Goal: Task Accomplishment & Management: Manage account settings

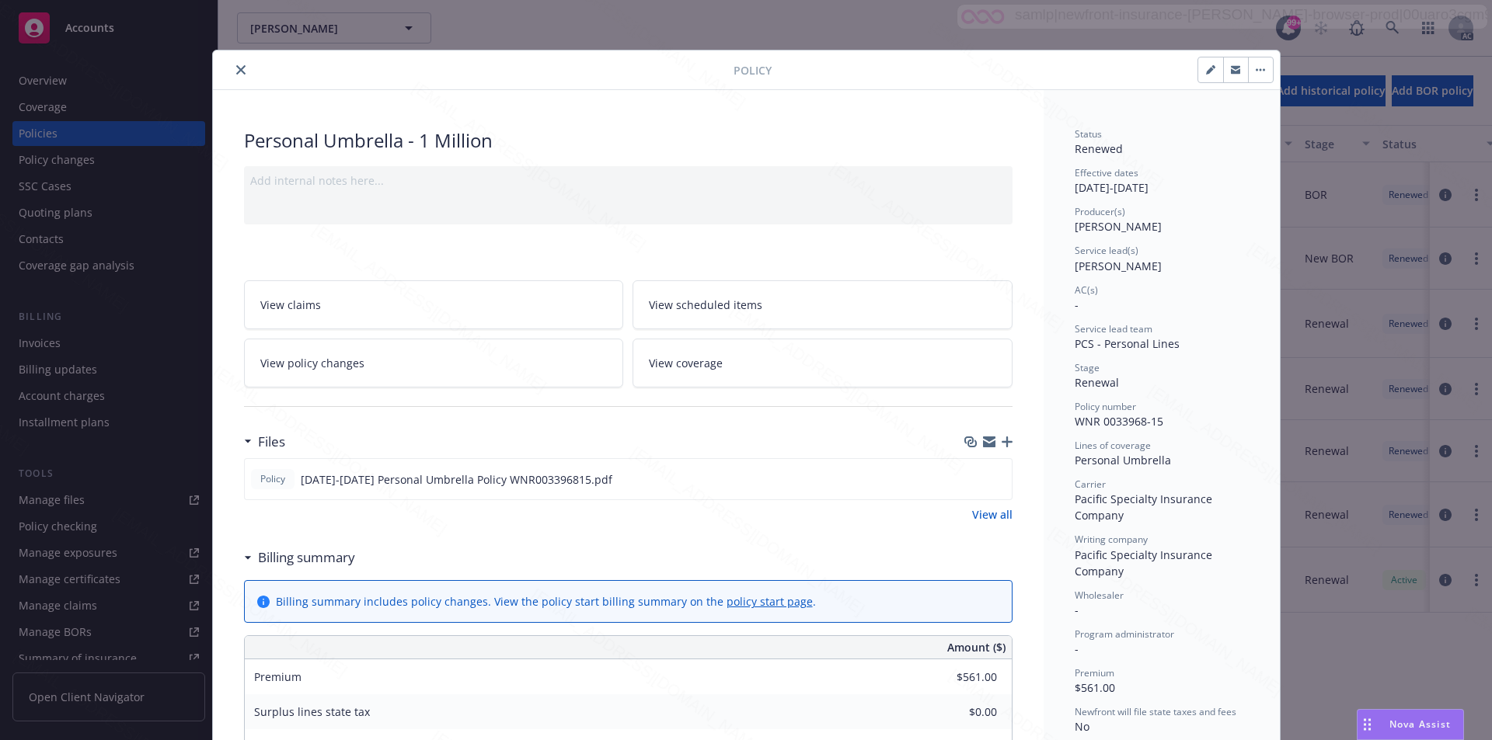
click at [566, 82] on div "Policy" at bounding box center [746, 70] width 1067 height 40
click at [236, 70] on icon "close" at bounding box center [240, 69] width 9 height 9
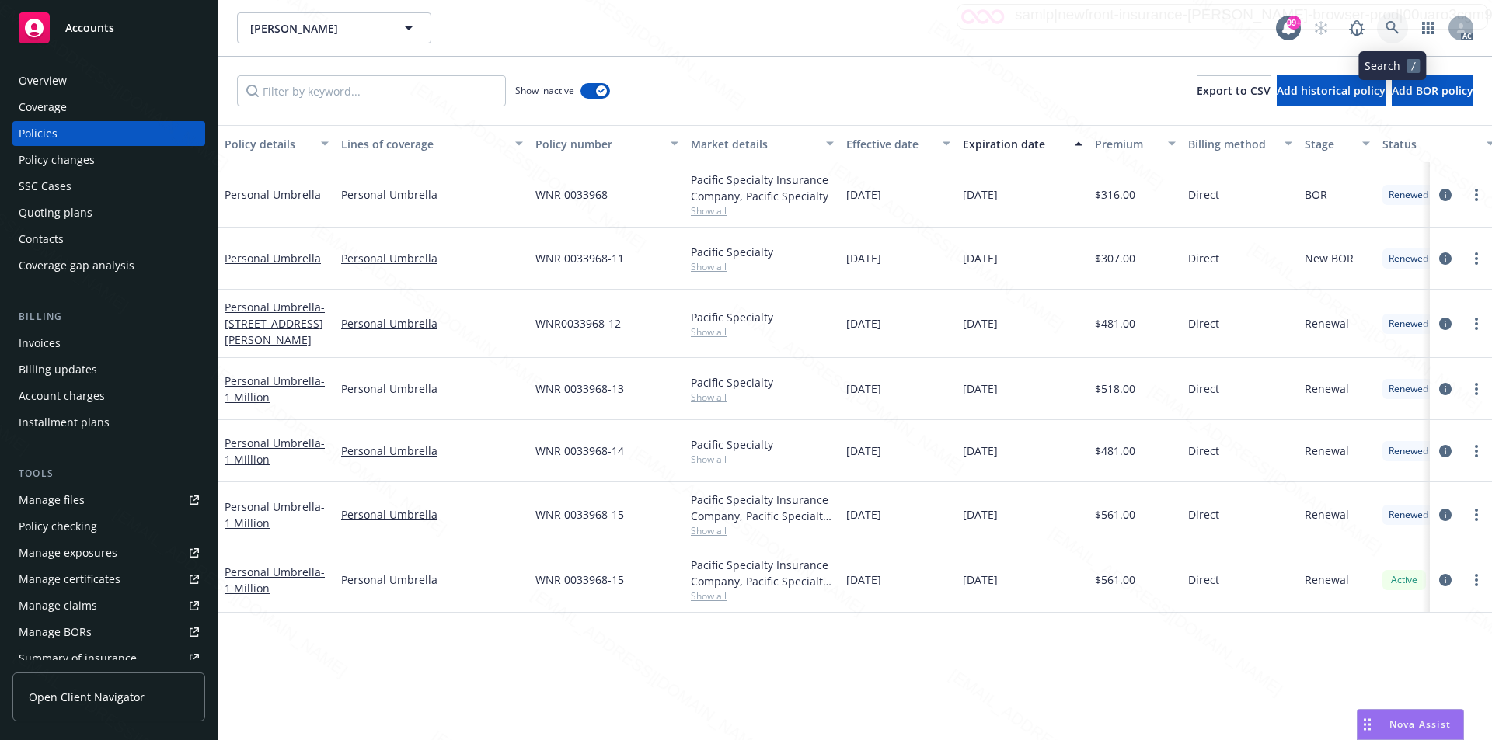
click at [1392, 26] on icon at bounding box center [1392, 28] width 14 height 14
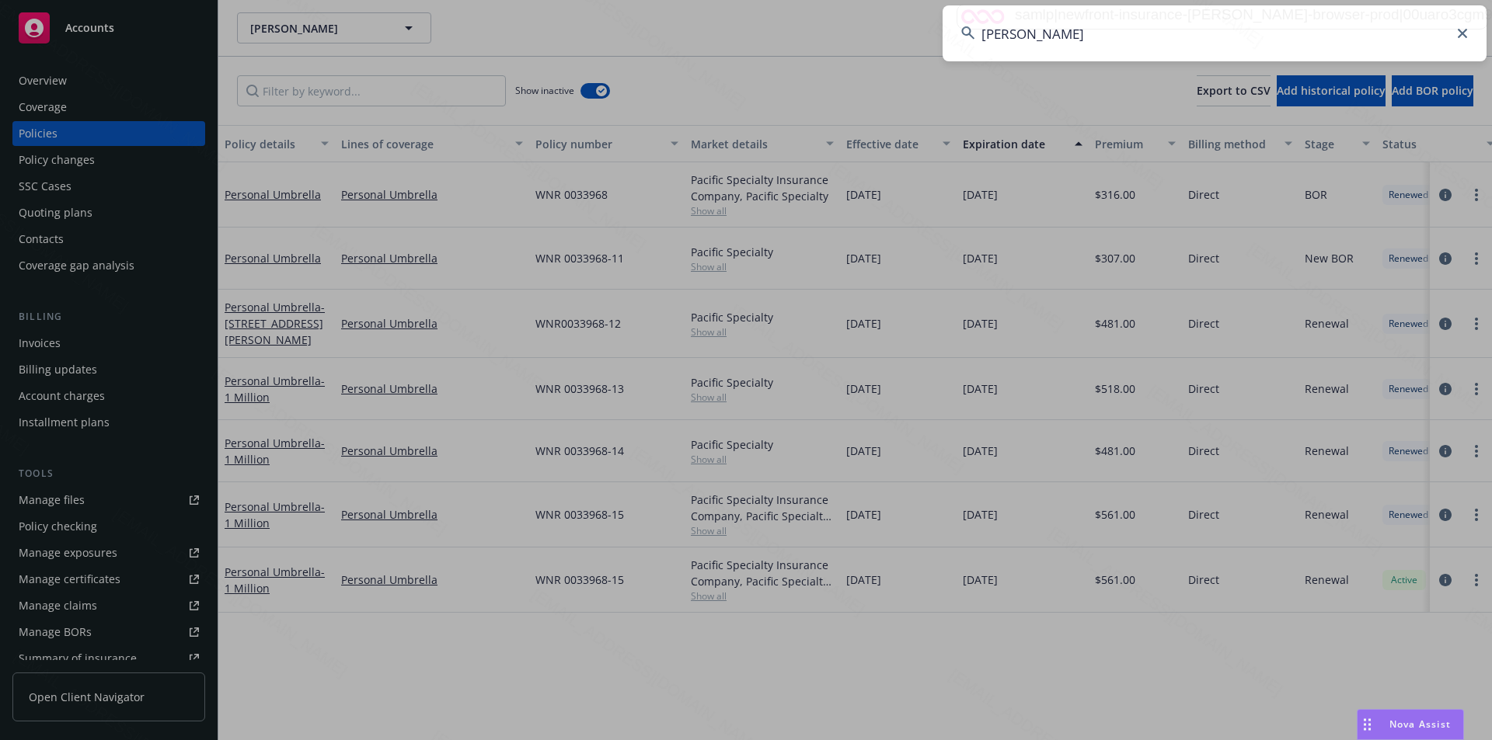
type input "[PERSON_NAME]"
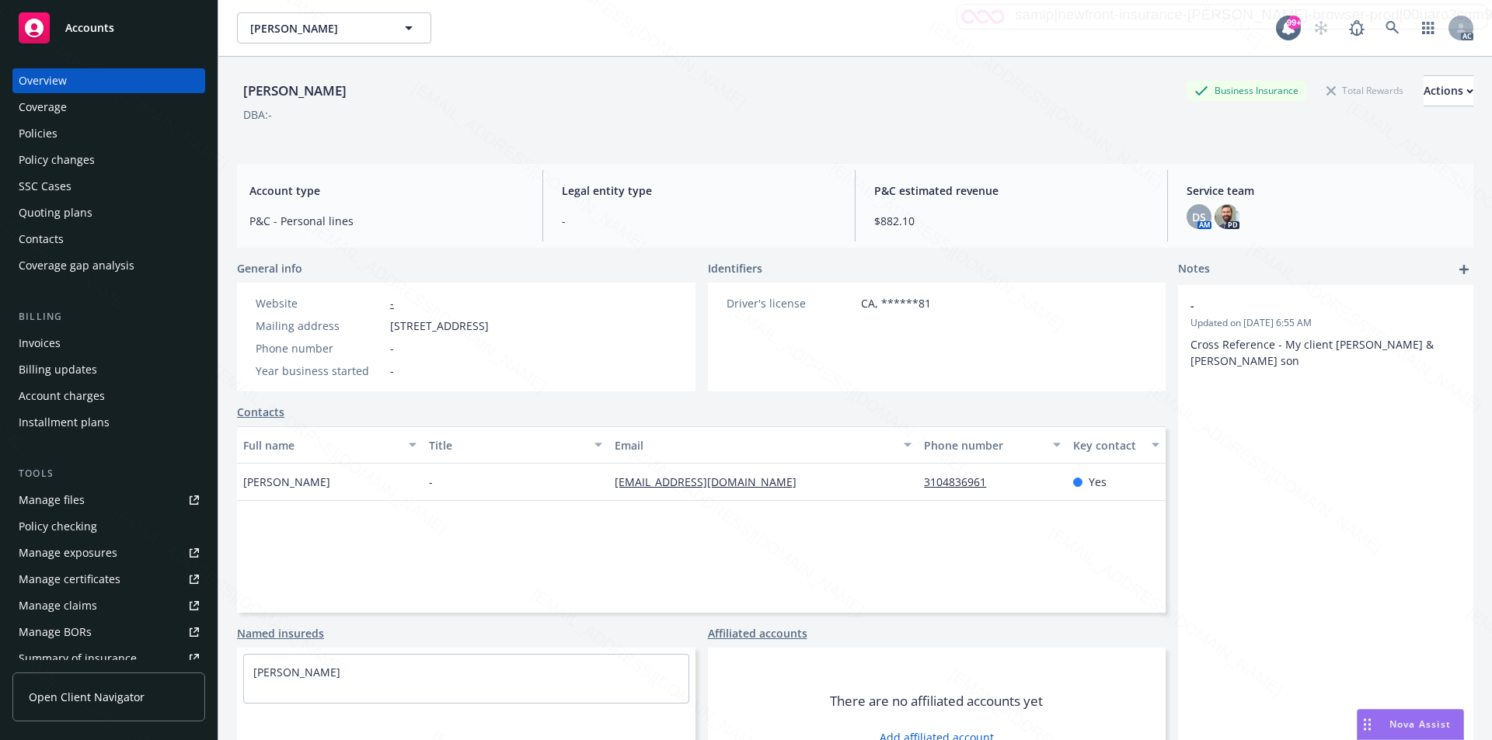
click at [50, 131] on div "Policies" at bounding box center [38, 133] width 39 height 25
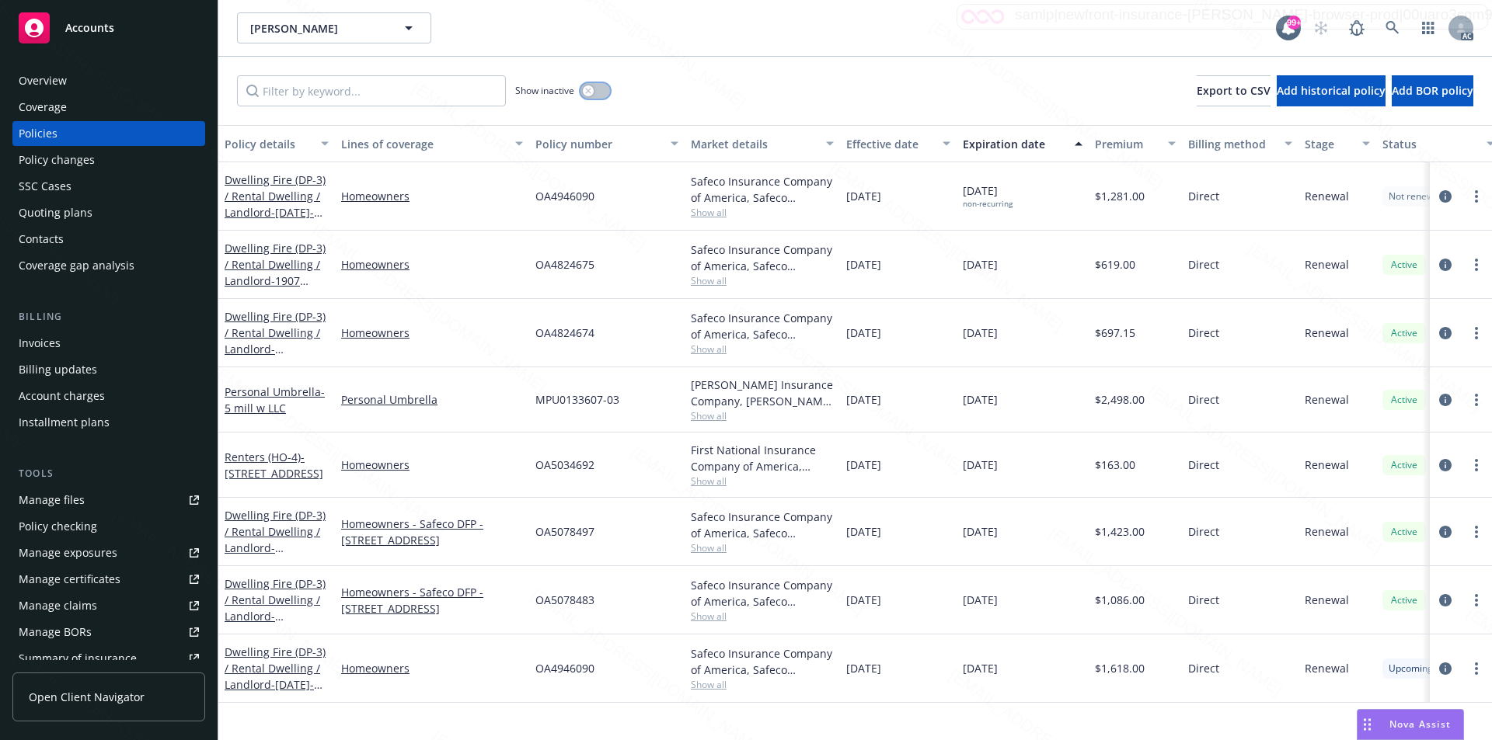
click at [583, 95] on button "button" at bounding box center [595, 91] width 30 height 16
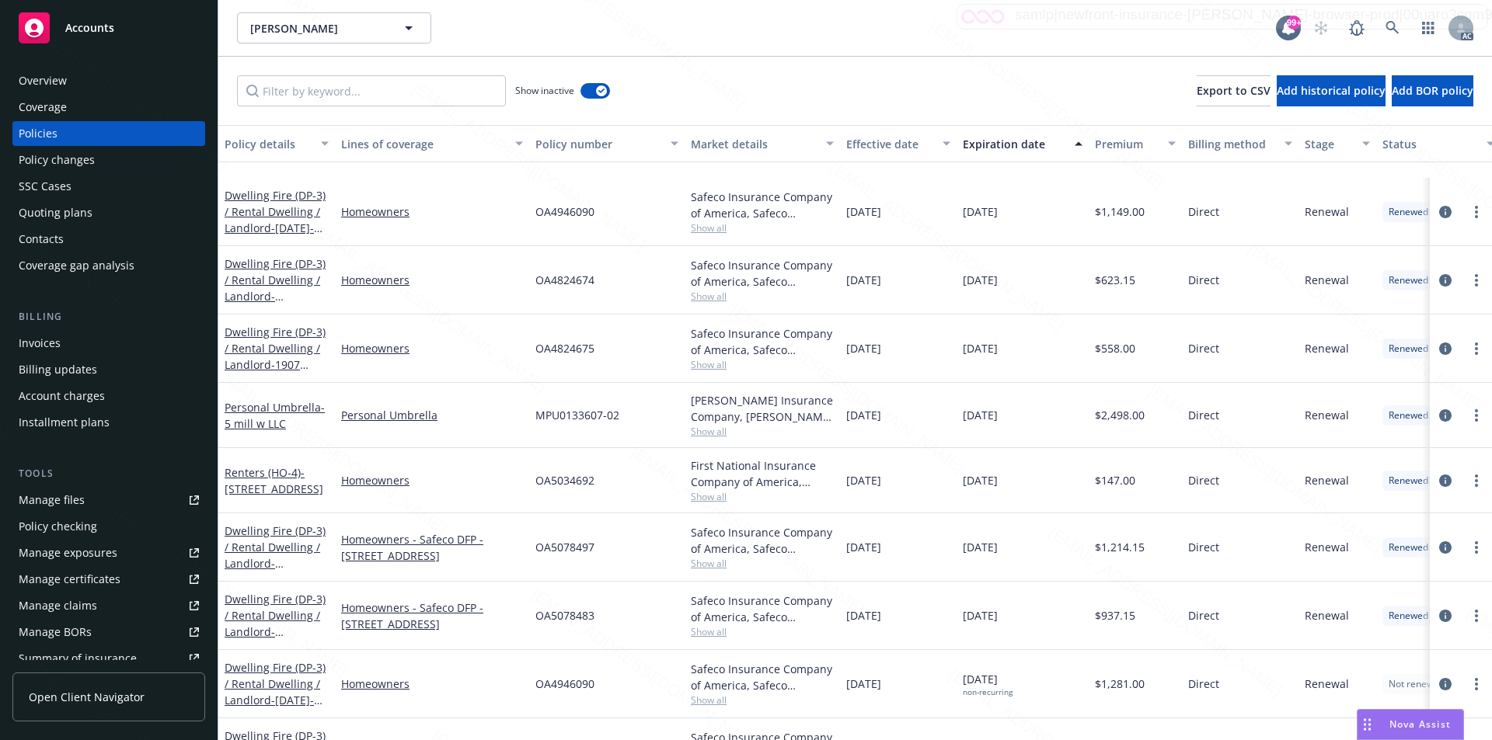
scroll to position [1305, 0]
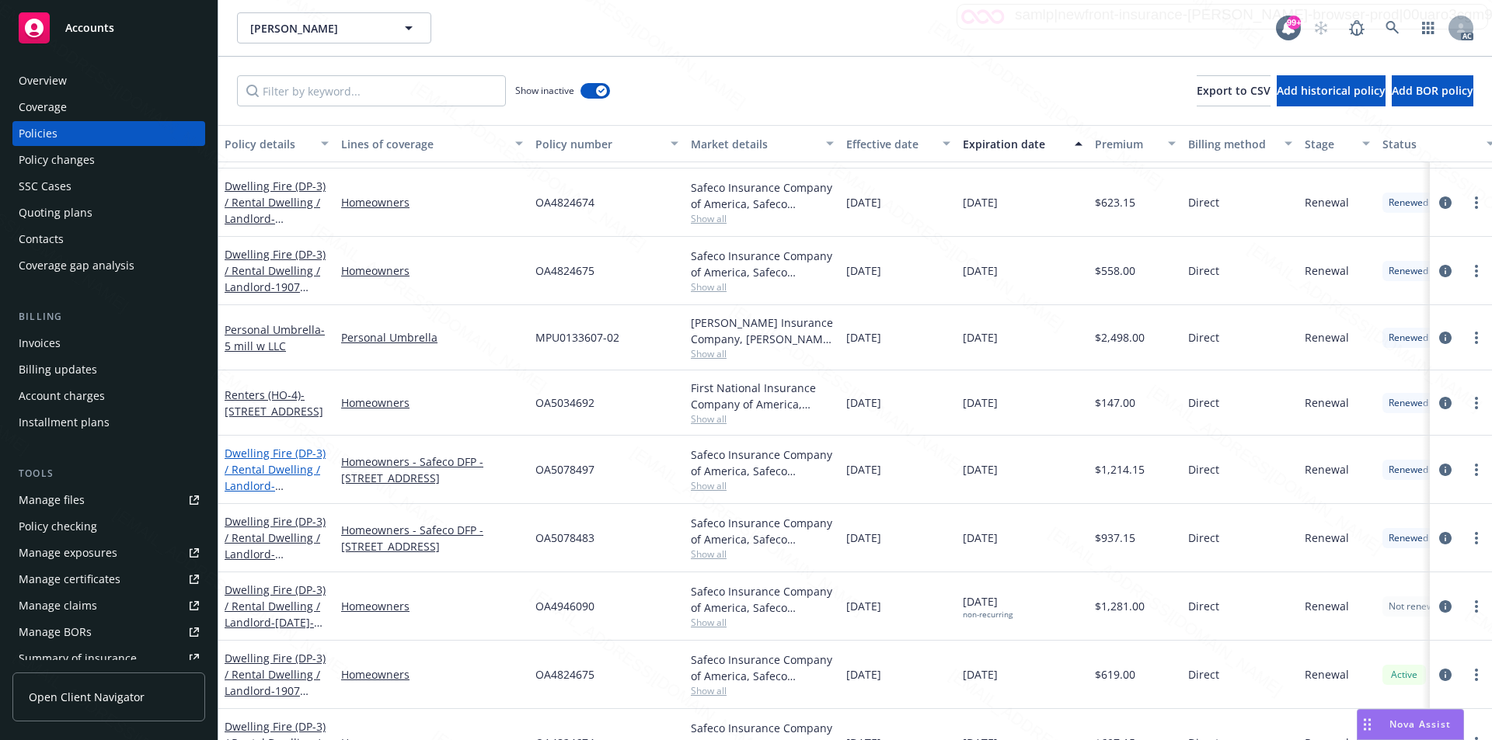
click at [262, 458] on link "Dwelling Fire (DP-3) / Rental Dwelling / Landlord - 508 S Catalina Ave Unit B&C…" at bounding box center [275, 478] width 101 height 64
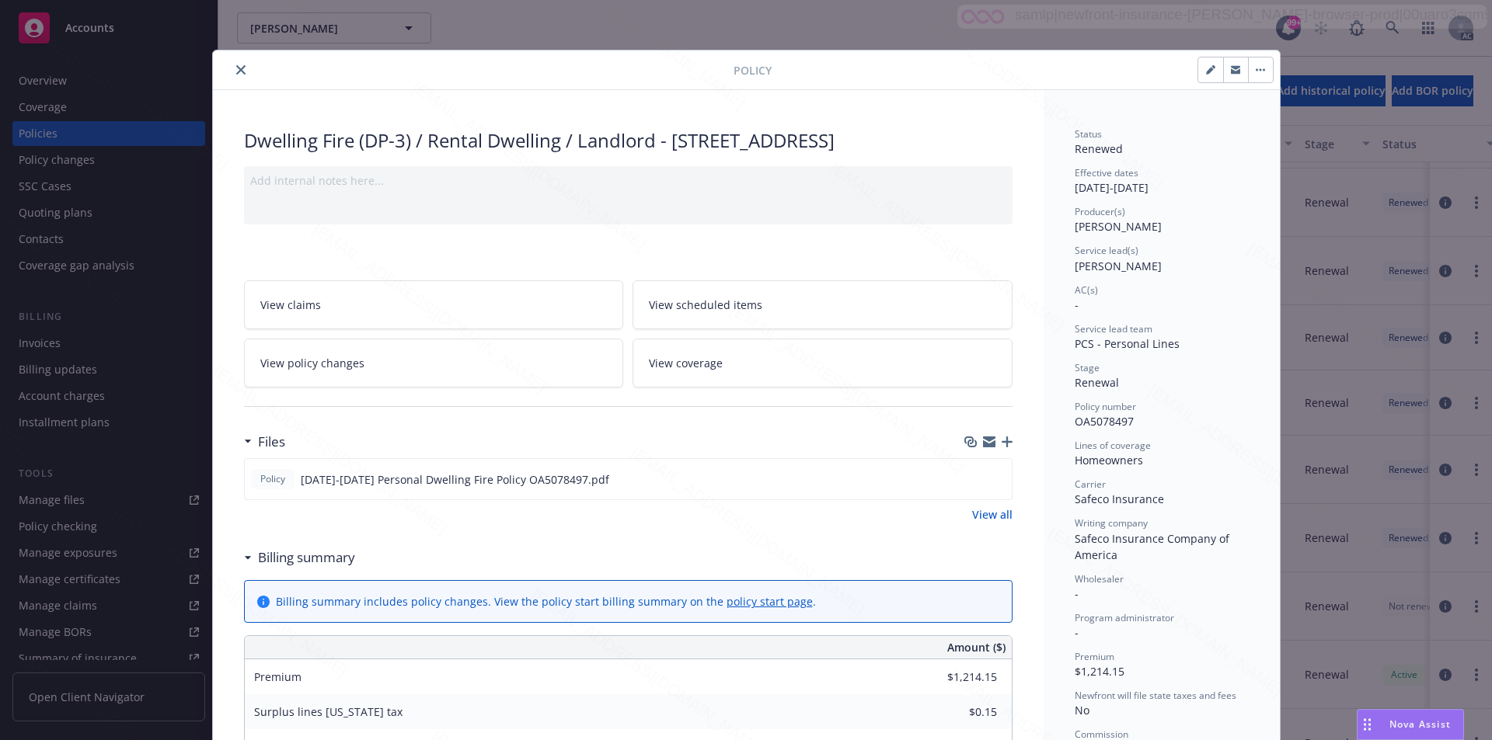
click at [1096, 425] on span "OA5078497" at bounding box center [1103, 421] width 59 height 15
copy span "OA5078497"
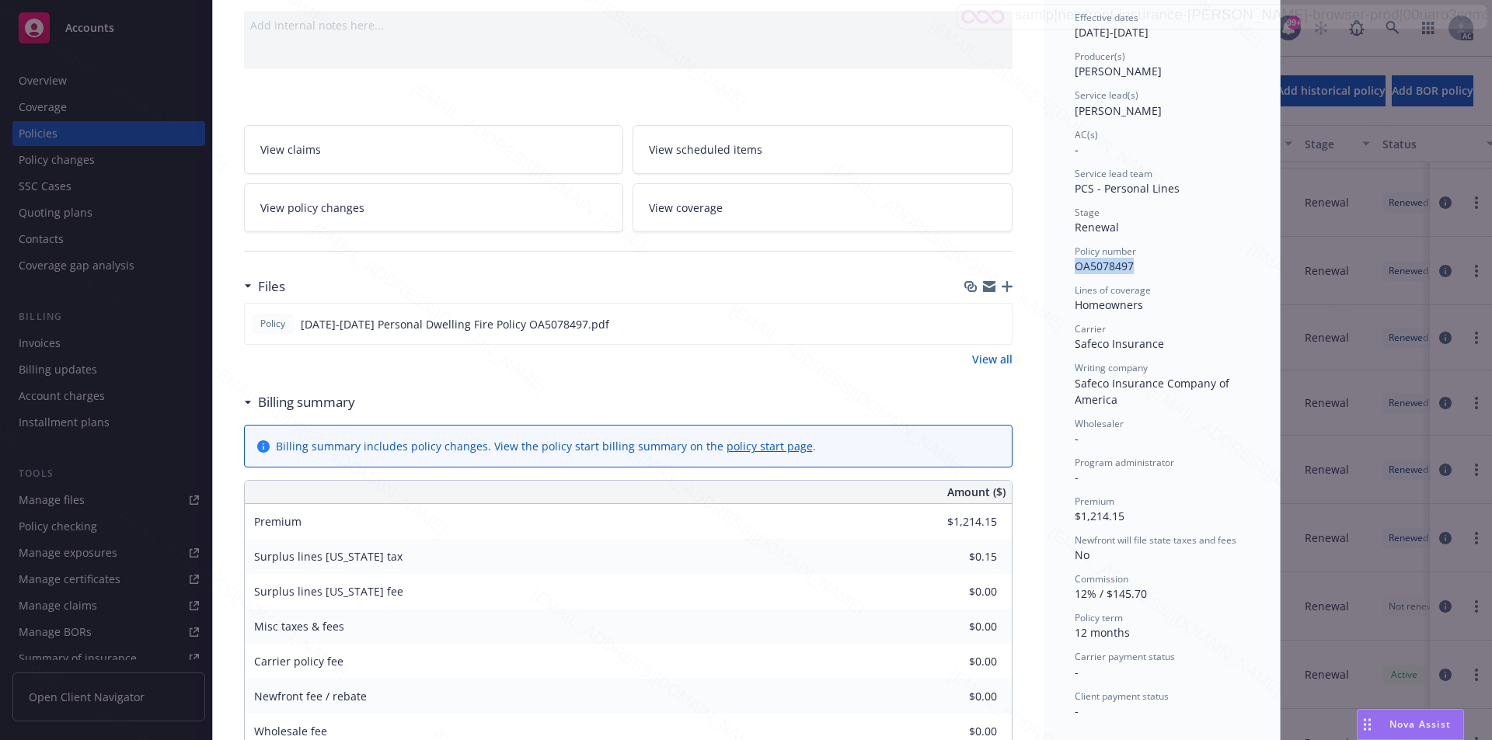
click at [990, 367] on link "View all" at bounding box center [992, 359] width 40 height 16
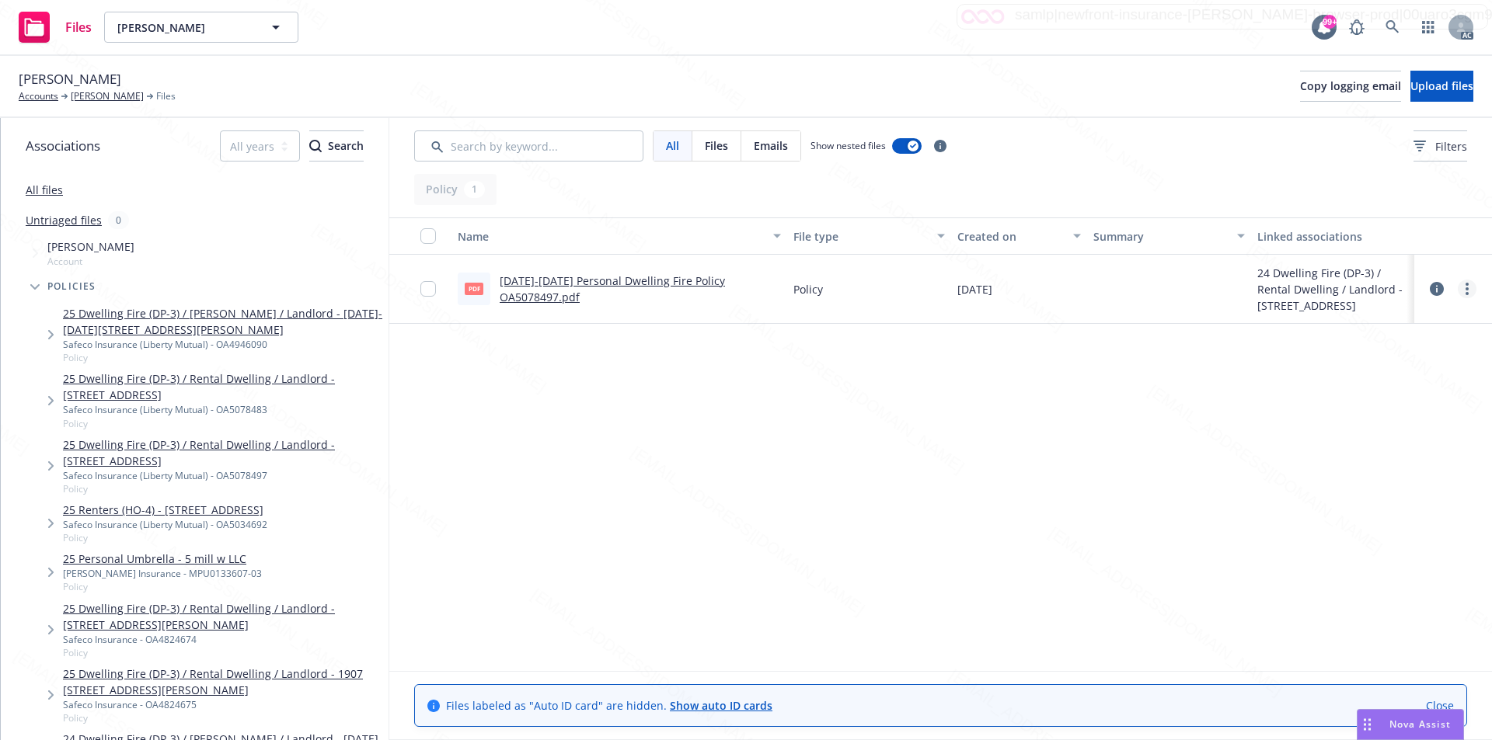
click at [1465, 287] on icon "more" at bounding box center [1466, 289] width 3 height 12
click at [1377, 351] on link "Download" at bounding box center [1398, 351] width 155 height 31
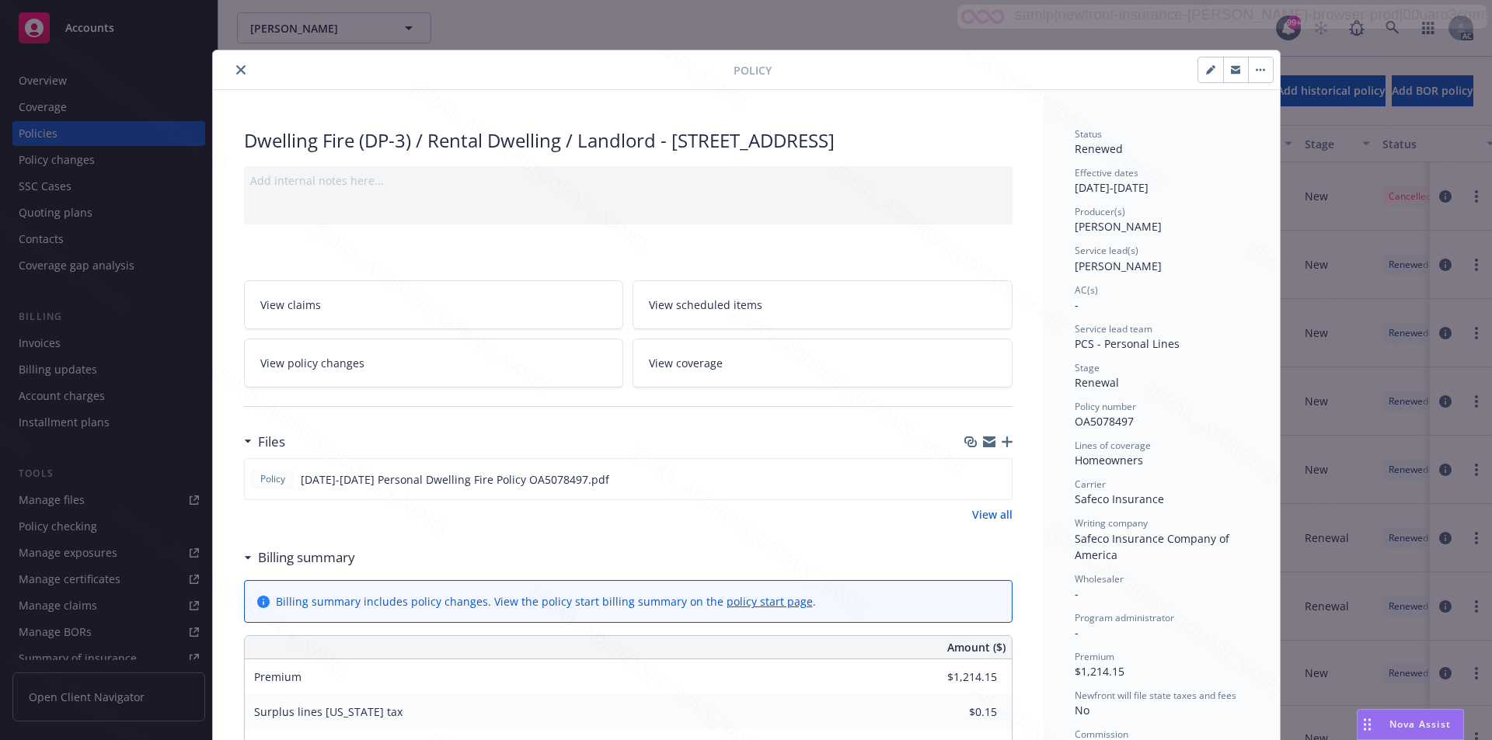
click at [1250, 72] on button "button" at bounding box center [1260, 69] width 25 height 25
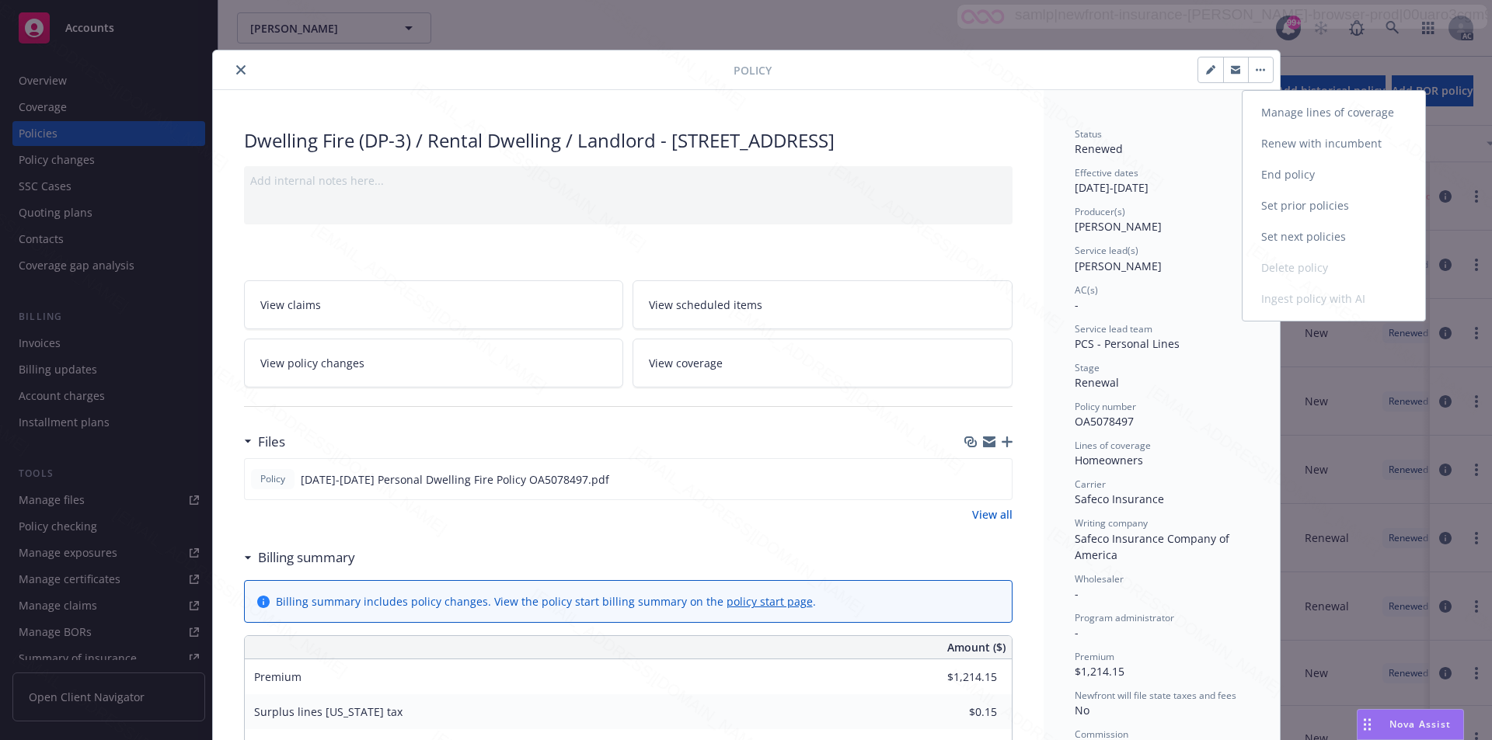
click at [1285, 174] on link "End policy" at bounding box center [1333, 174] width 183 height 31
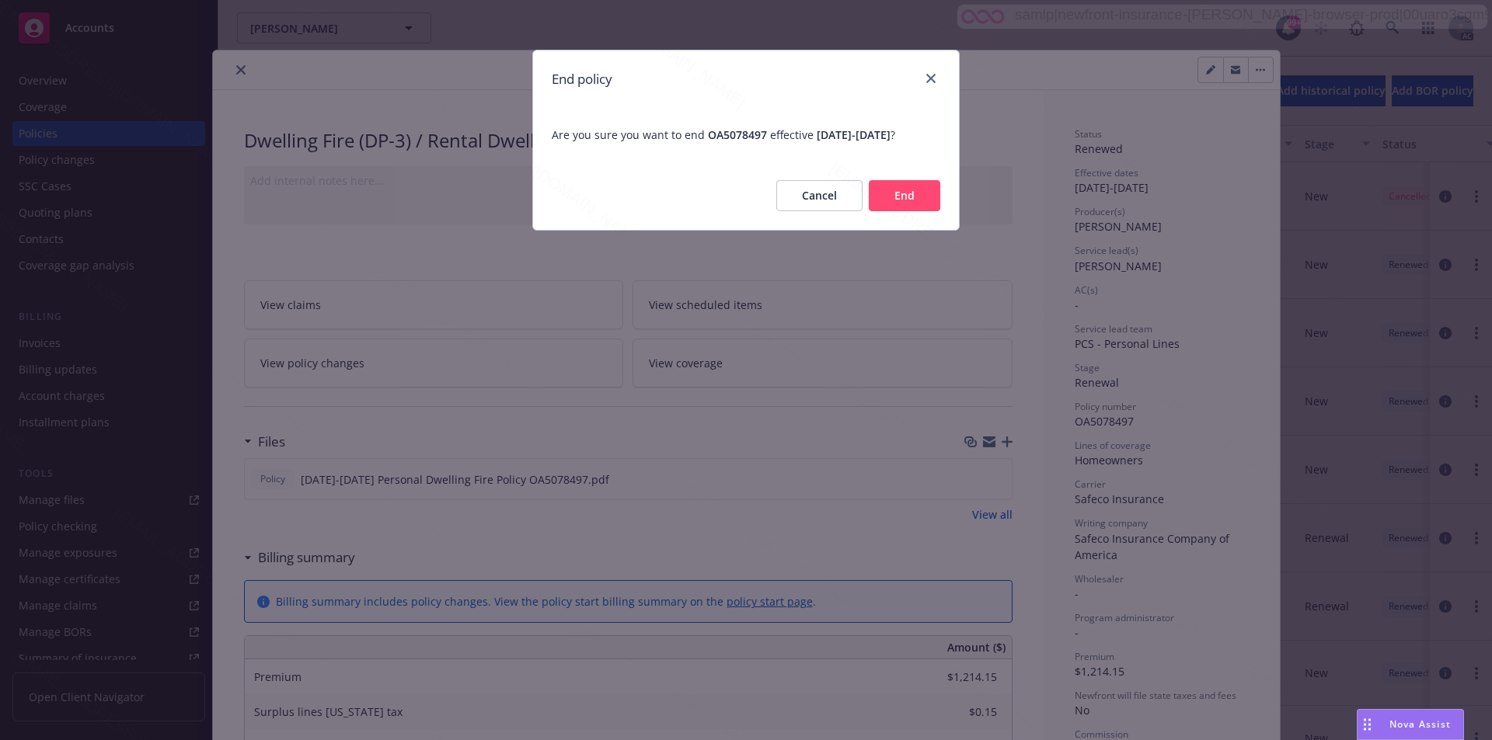
click at [916, 209] on button "End" at bounding box center [903, 195] width 71 height 31
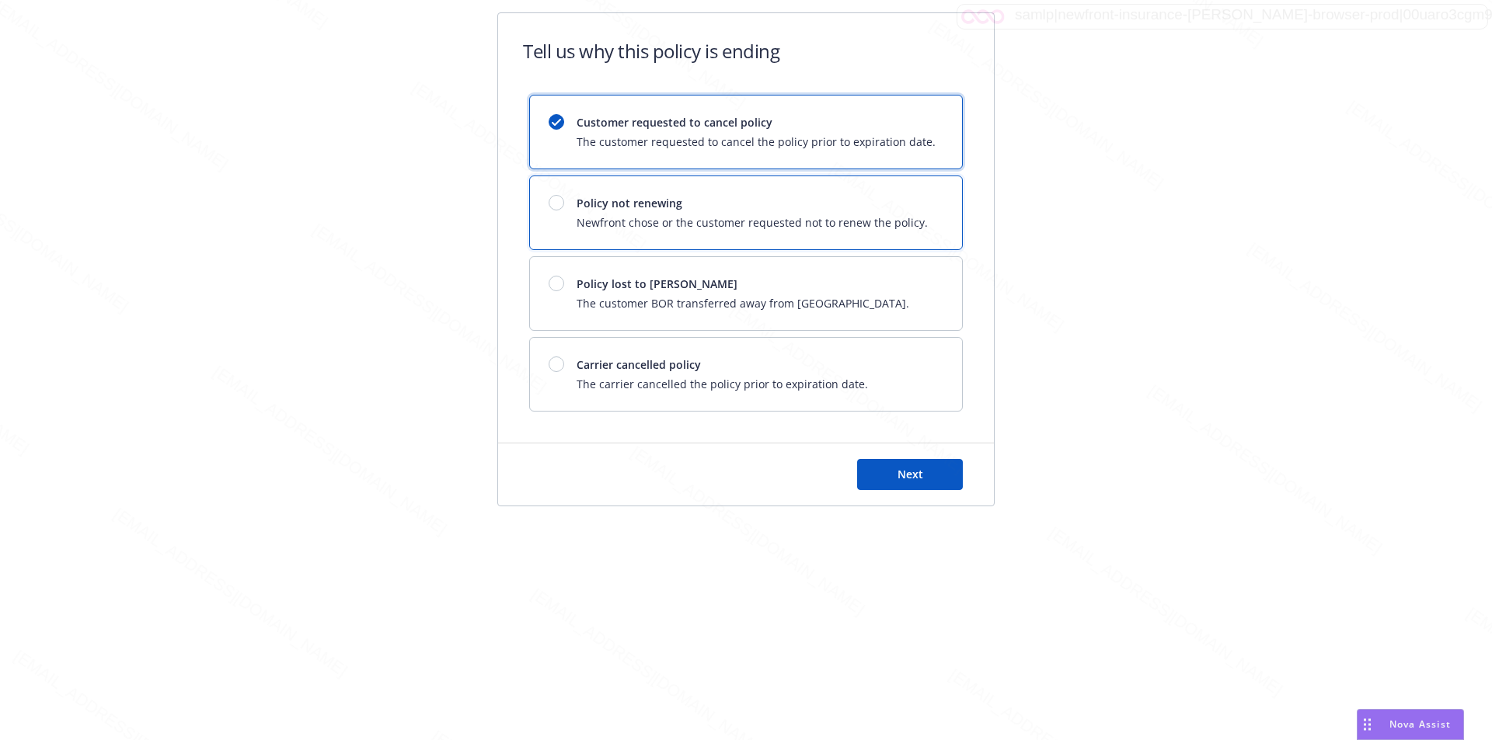
click at [916, 209] on span "Policy not renewing" at bounding box center [751, 203] width 351 height 16
click at [942, 466] on button "Next" at bounding box center [910, 474] width 106 height 31
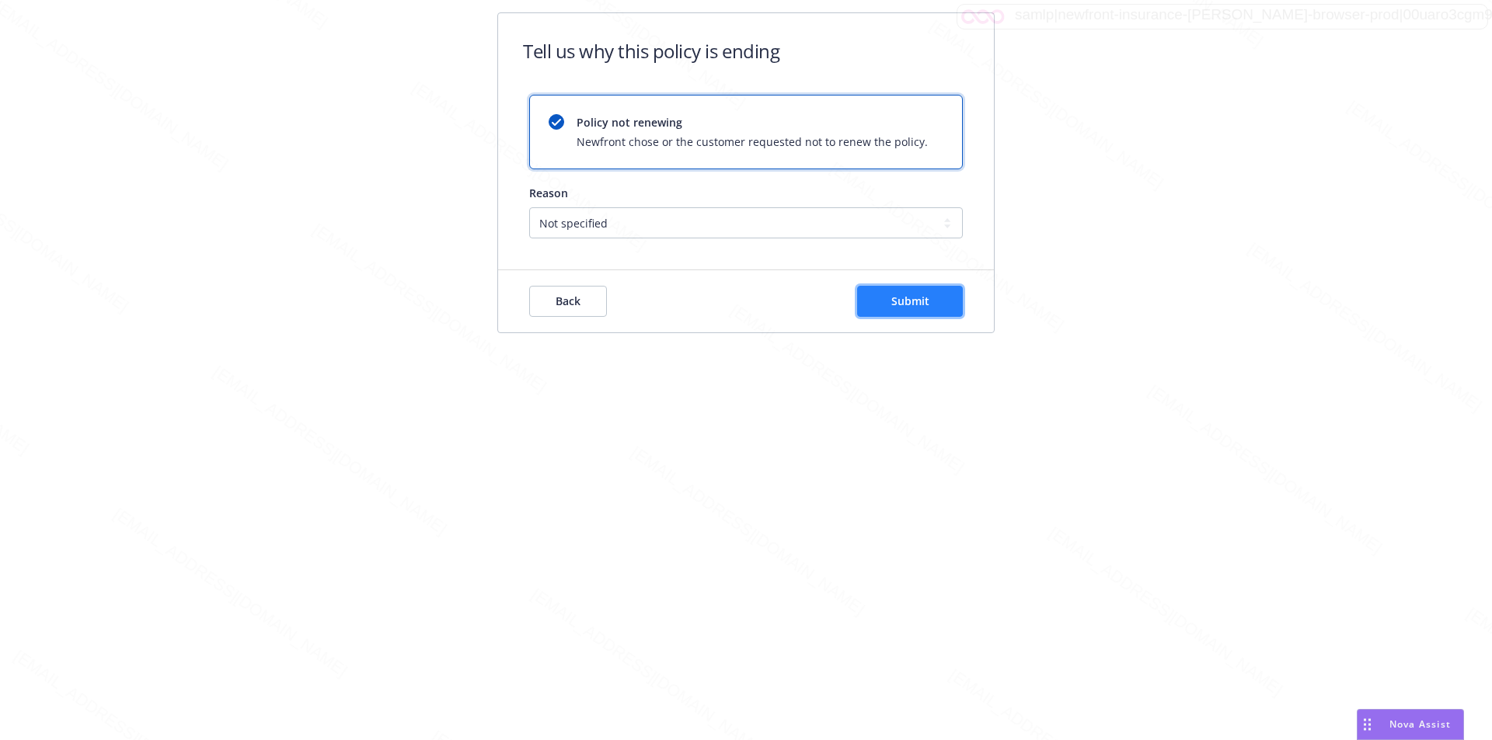
click at [909, 307] on span "Submit" at bounding box center [910, 301] width 38 height 15
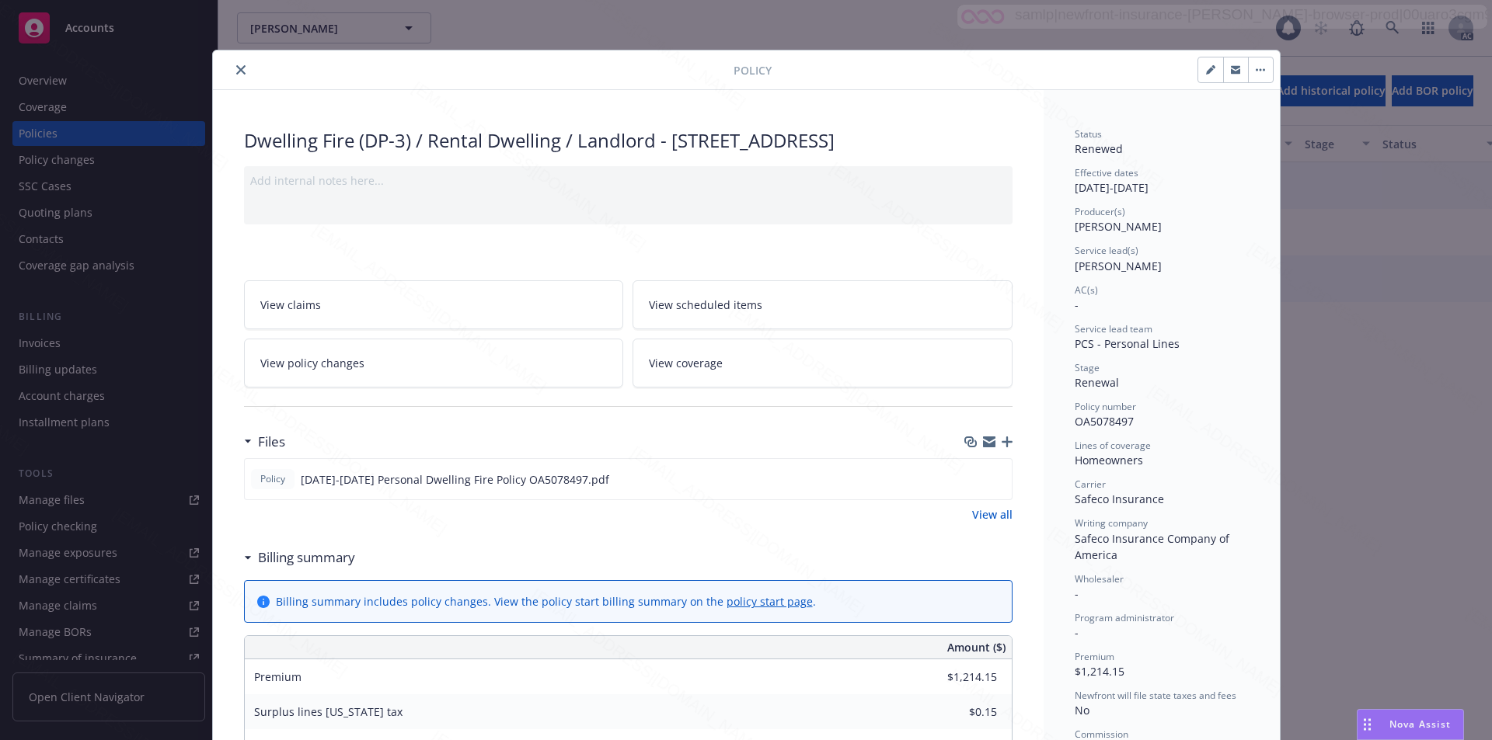
scroll to position [47, 0]
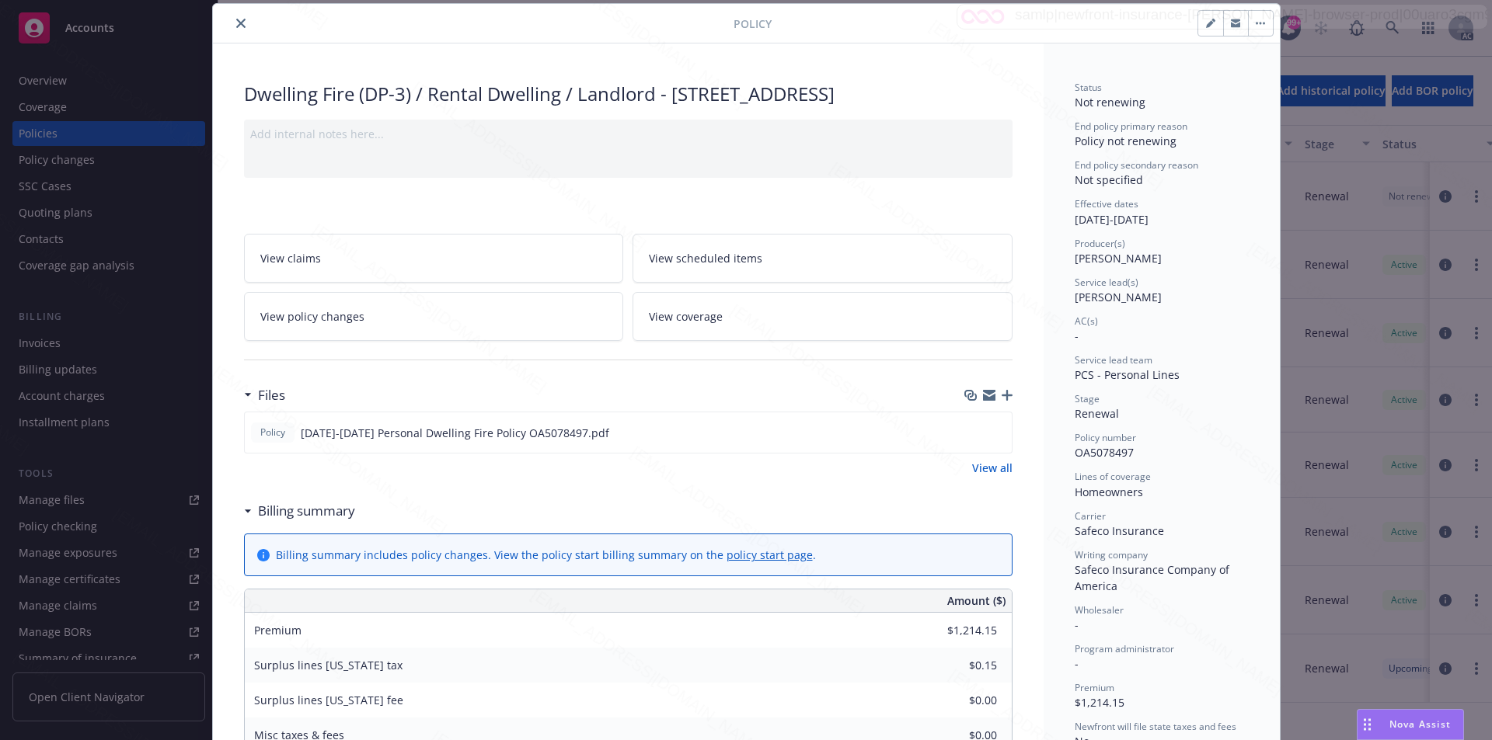
click at [236, 23] on icon "close" at bounding box center [240, 23] width 9 height 9
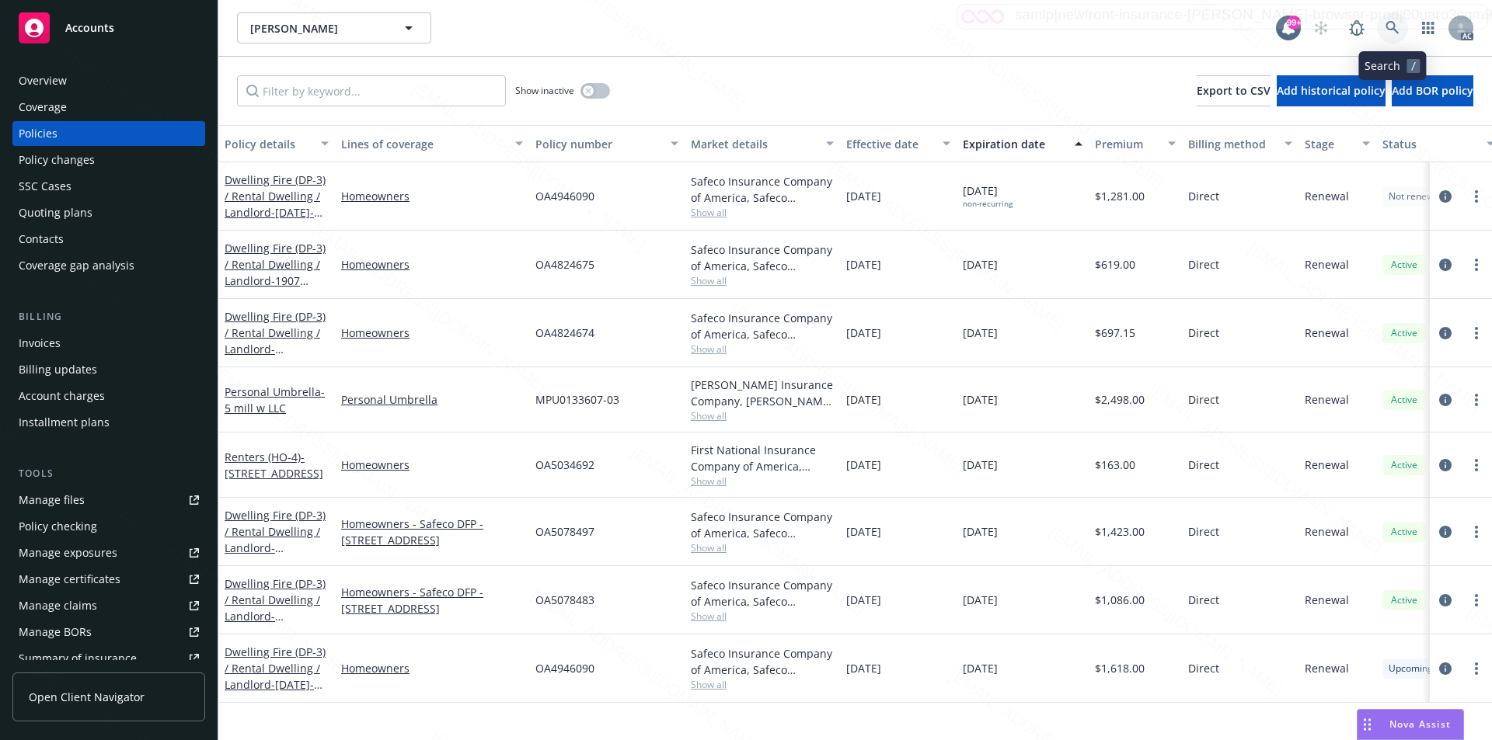
click at [1389, 26] on icon at bounding box center [1392, 28] width 14 height 14
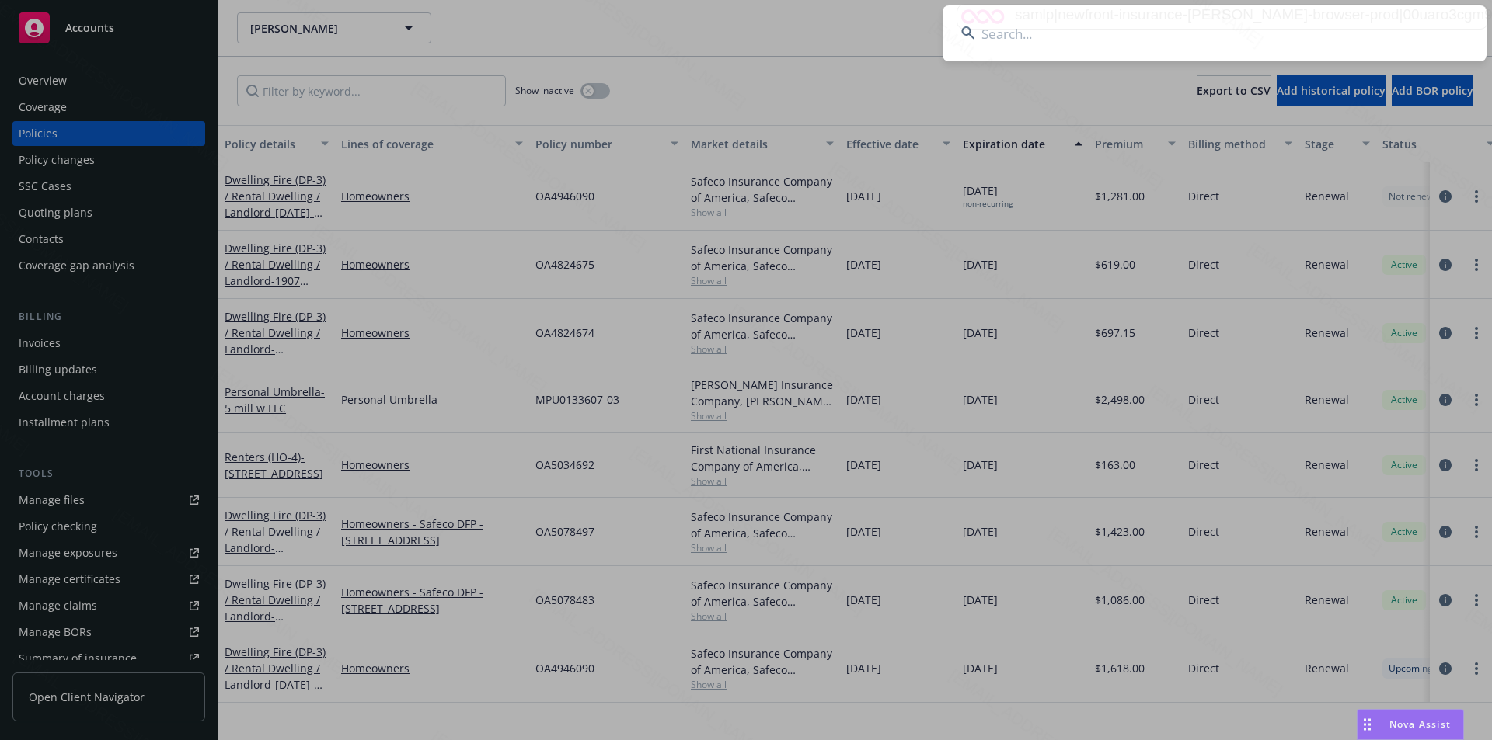
click at [1133, 33] on input at bounding box center [1214, 33] width 544 height 56
paste input "Van Orden, Kenneth"
type input "Van Orden, Kenneth"
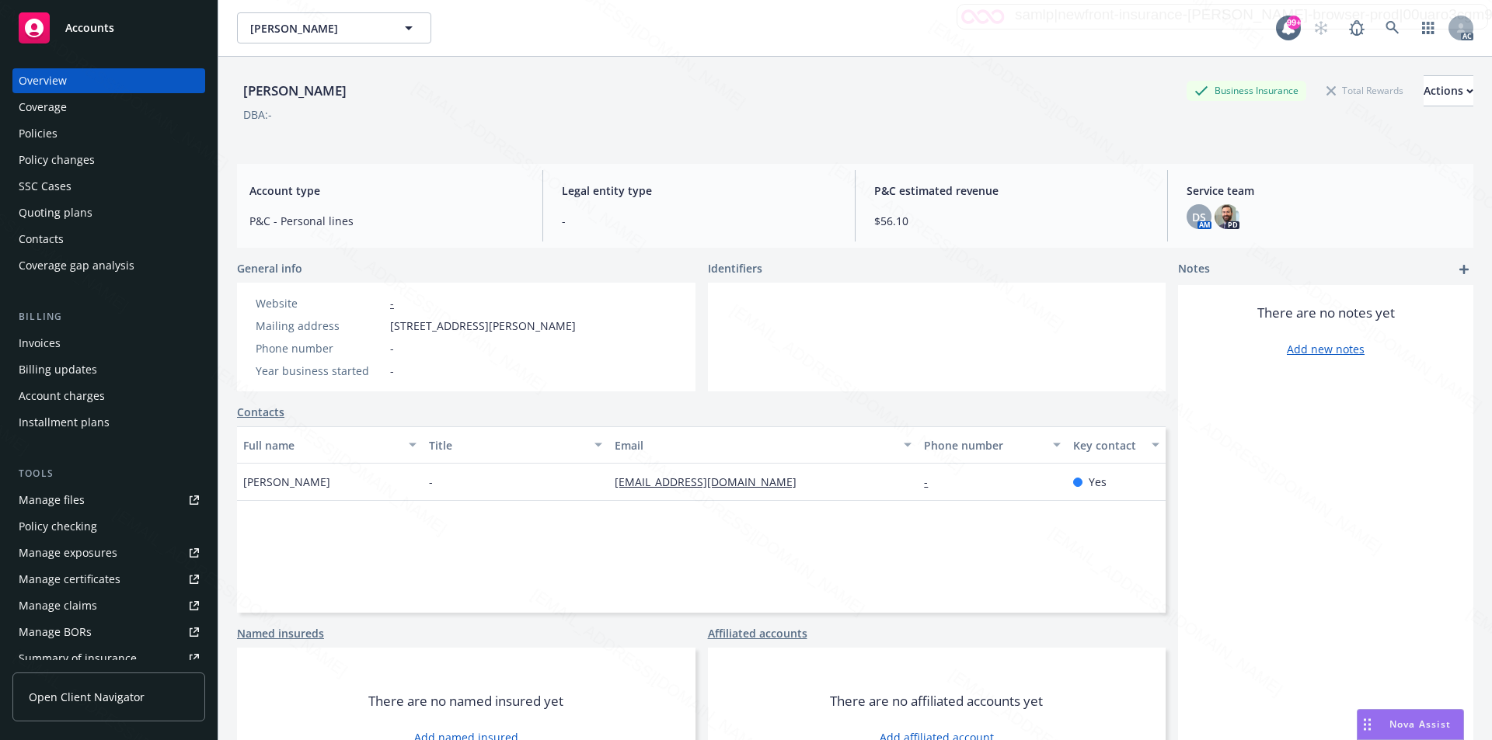
click at [61, 129] on div "Policies" at bounding box center [109, 133] width 180 height 25
